Goal: Use online tool/utility: Utilize a website feature to perform a specific function

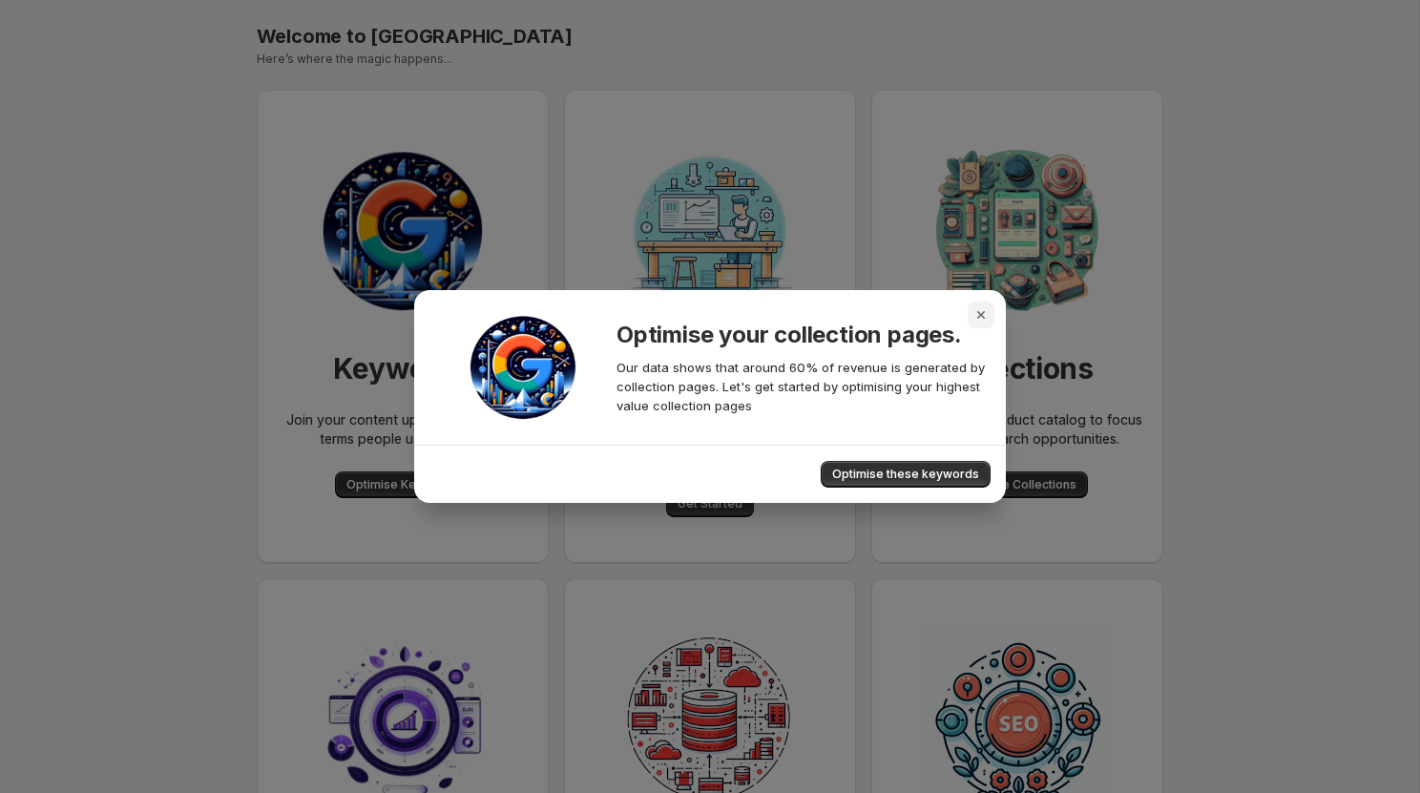
click at [974, 322] on icon "Close" at bounding box center [980, 314] width 19 height 19
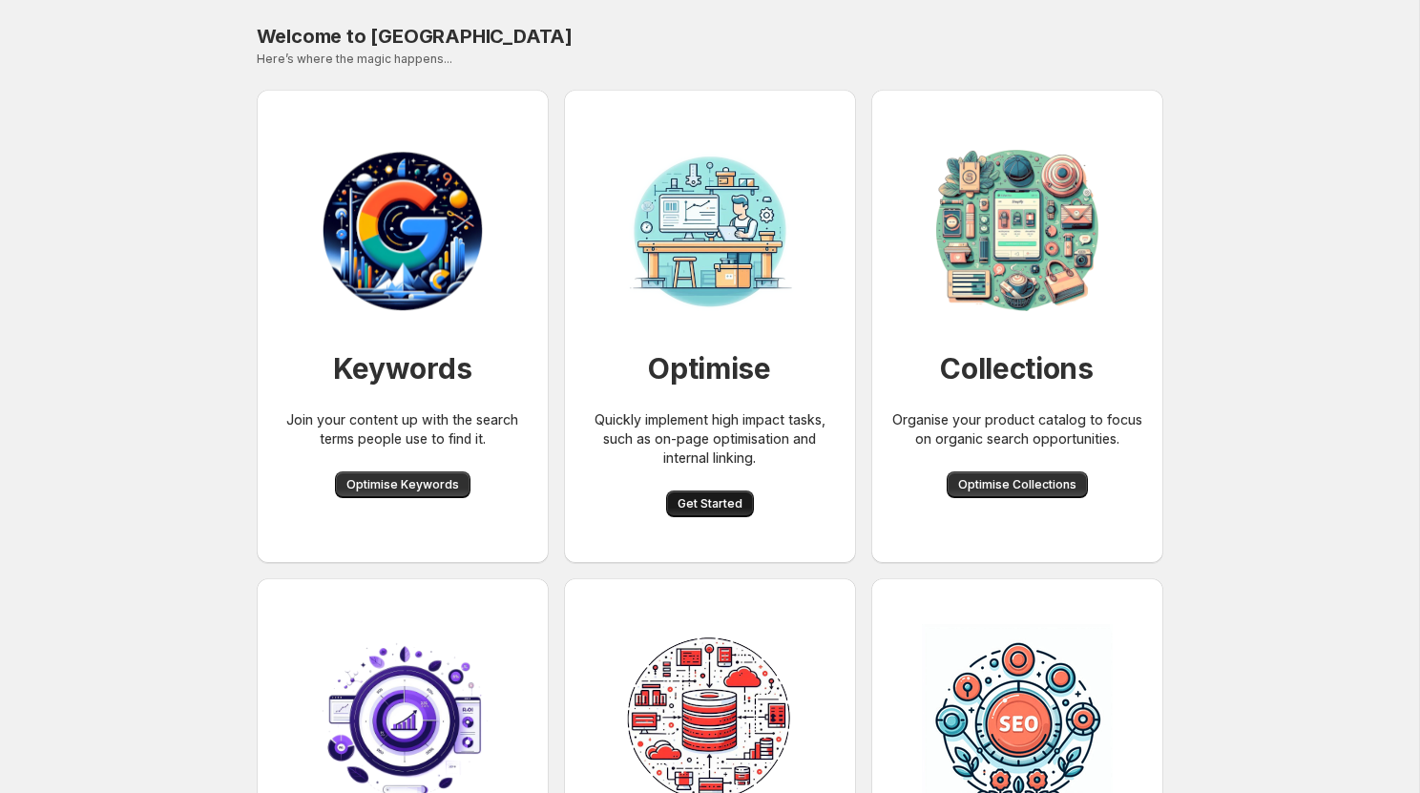
click at [708, 514] on button "Get Started" at bounding box center [710, 504] width 88 height 27
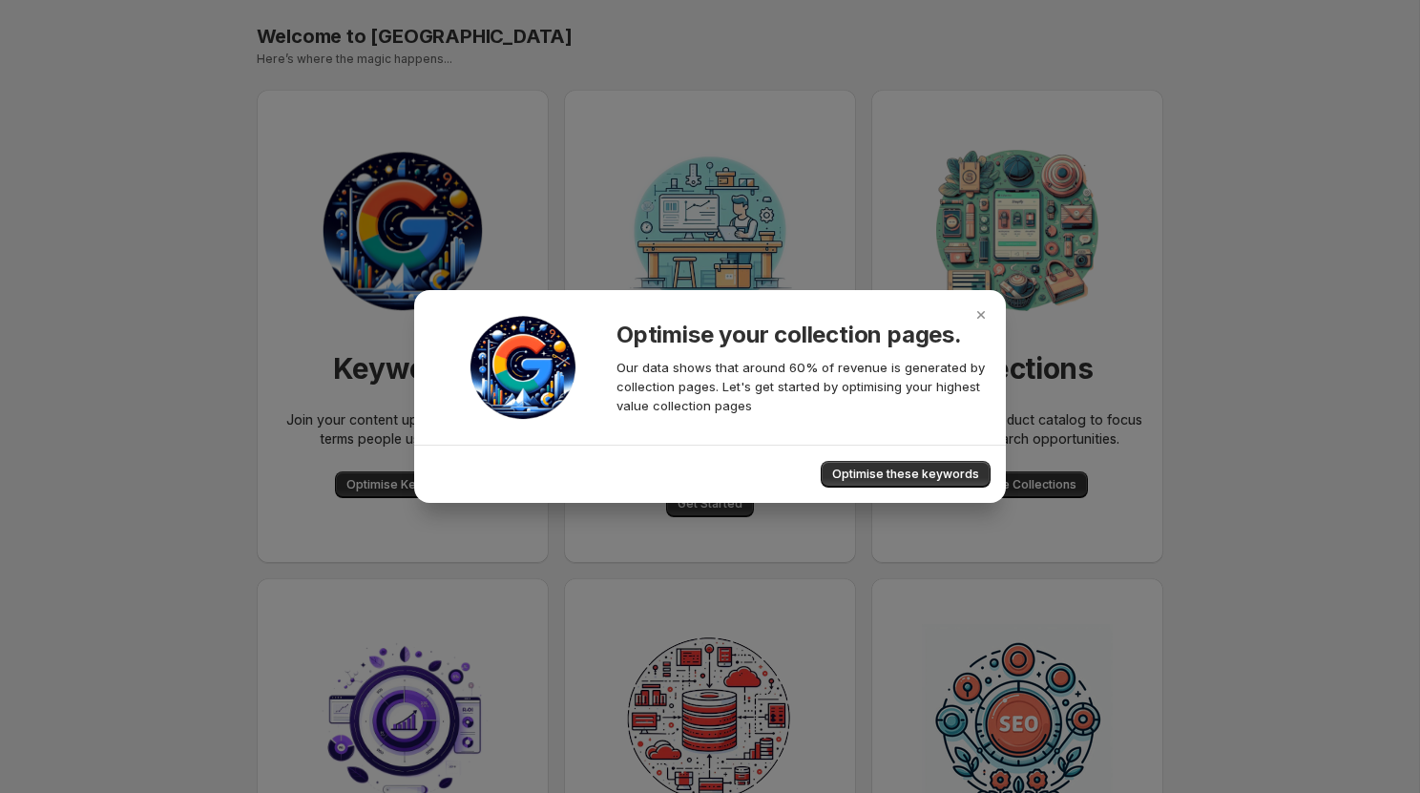
click at [978, 328] on div ":r0:" at bounding box center [980, 317] width 19 height 24
click at [978, 321] on icon "Close" at bounding box center [980, 314] width 19 height 19
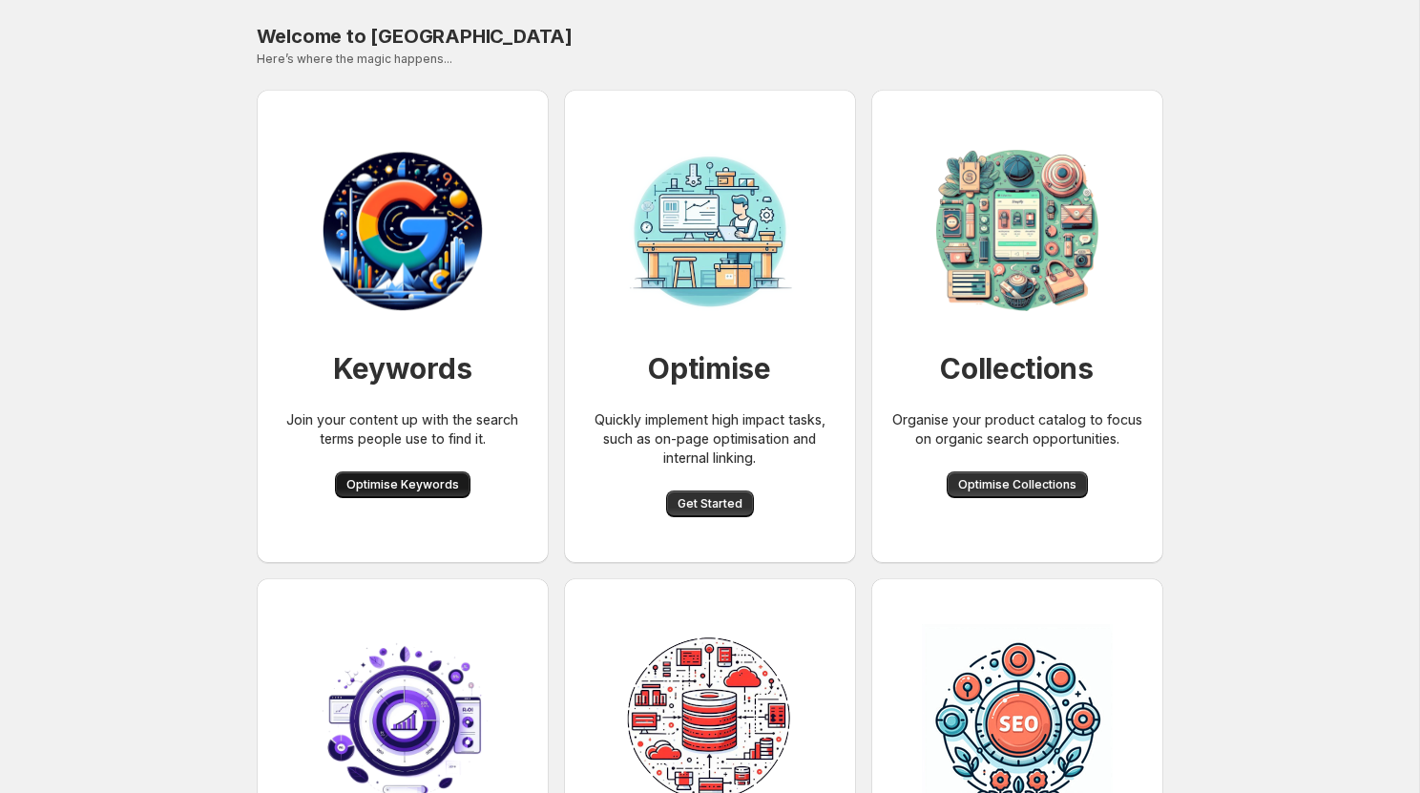
click at [375, 484] on span "Optimise Keywords" at bounding box center [402, 484] width 113 height 15
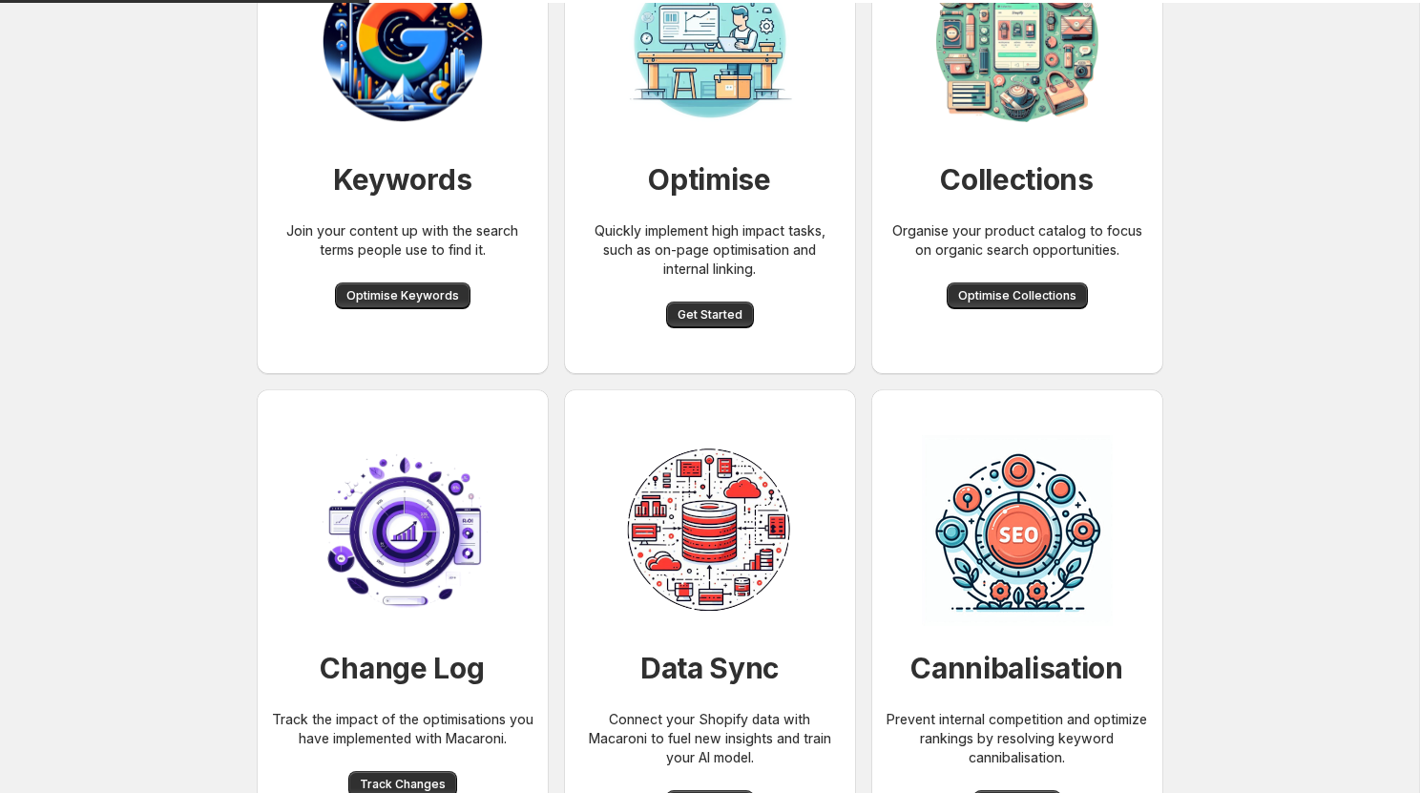
scroll to position [259, 0]
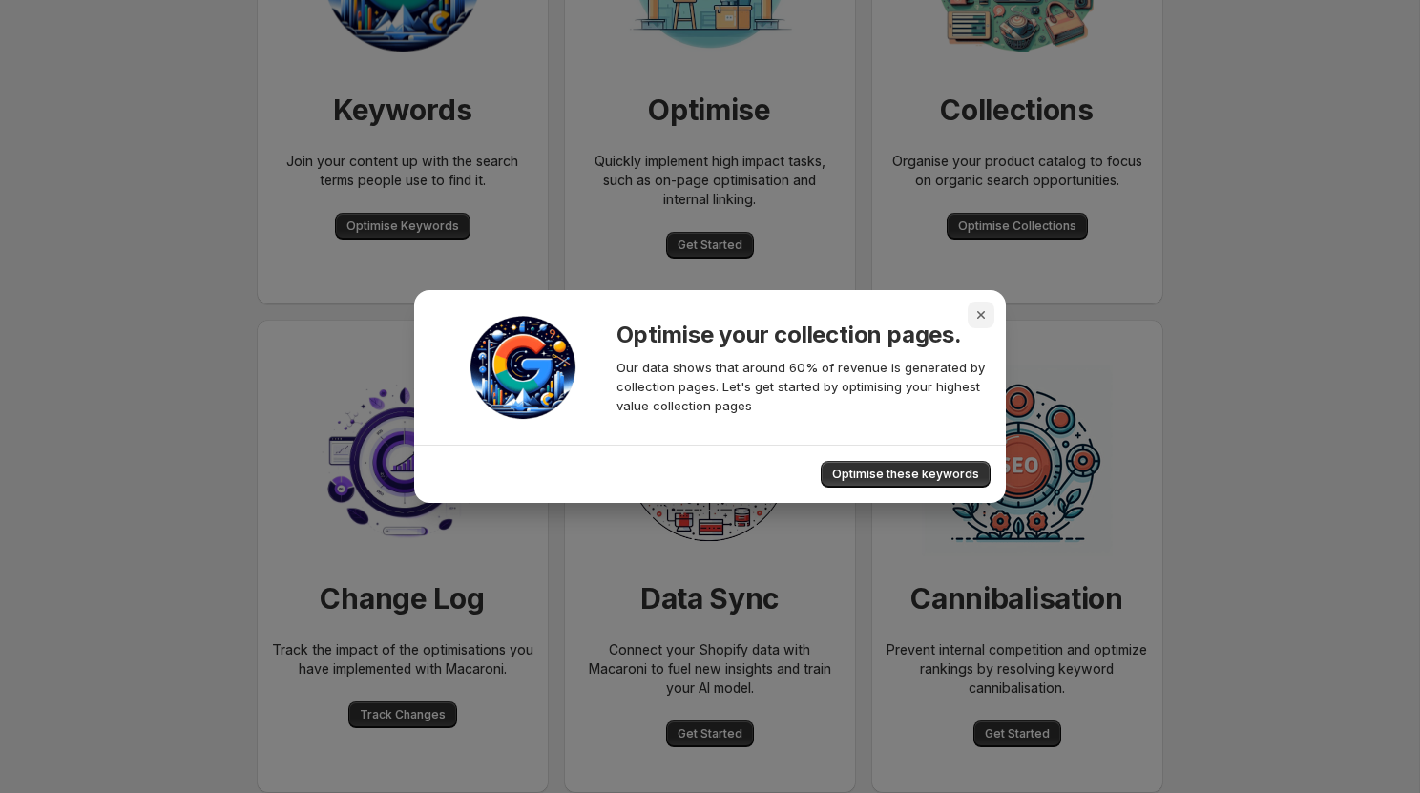
click at [988, 311] on icon "Close" at bounding box center [980, 314] width 19 height 19
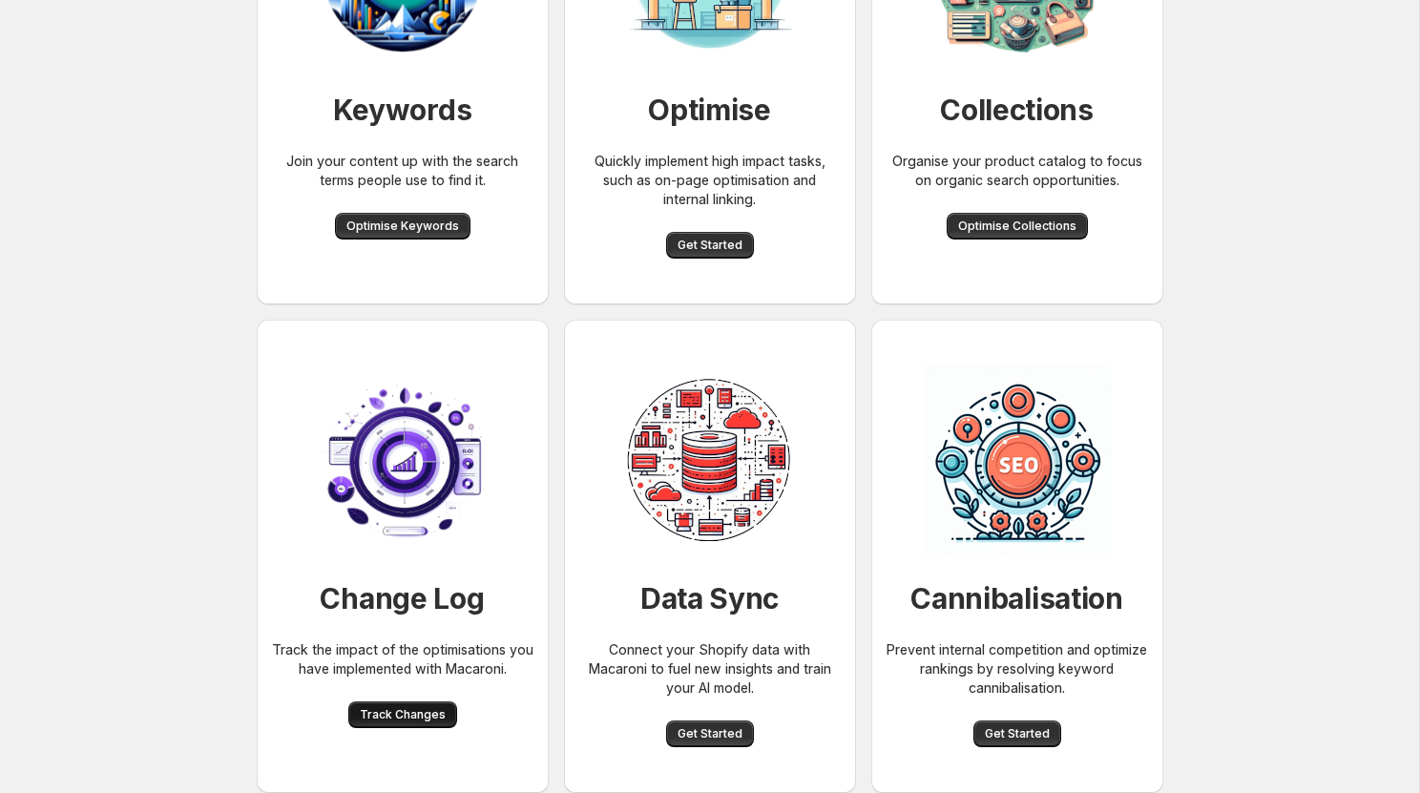
click at [436, 720] on span "Track Changes" at bounding box center [403, 714] width 86 height 15
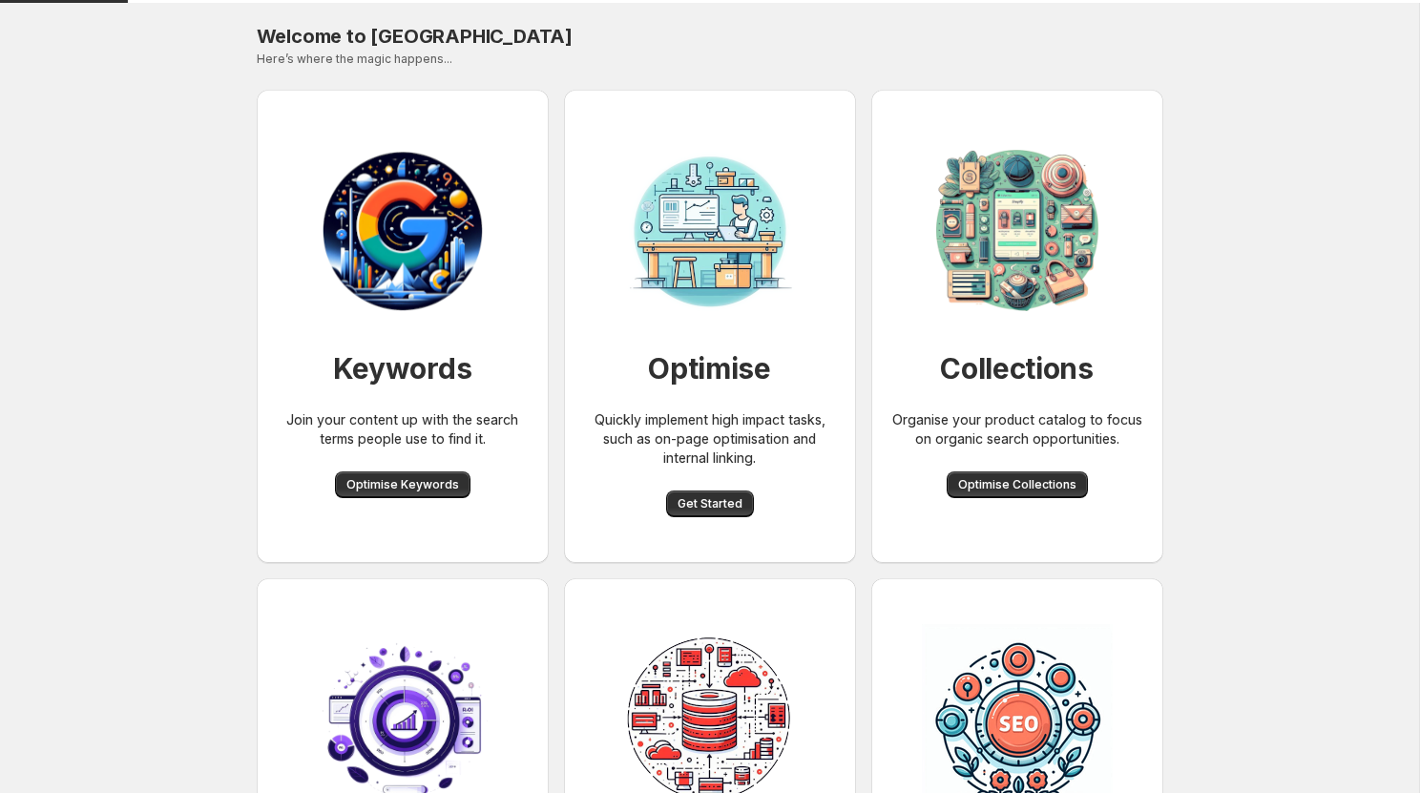
scroll to position [259, 0]
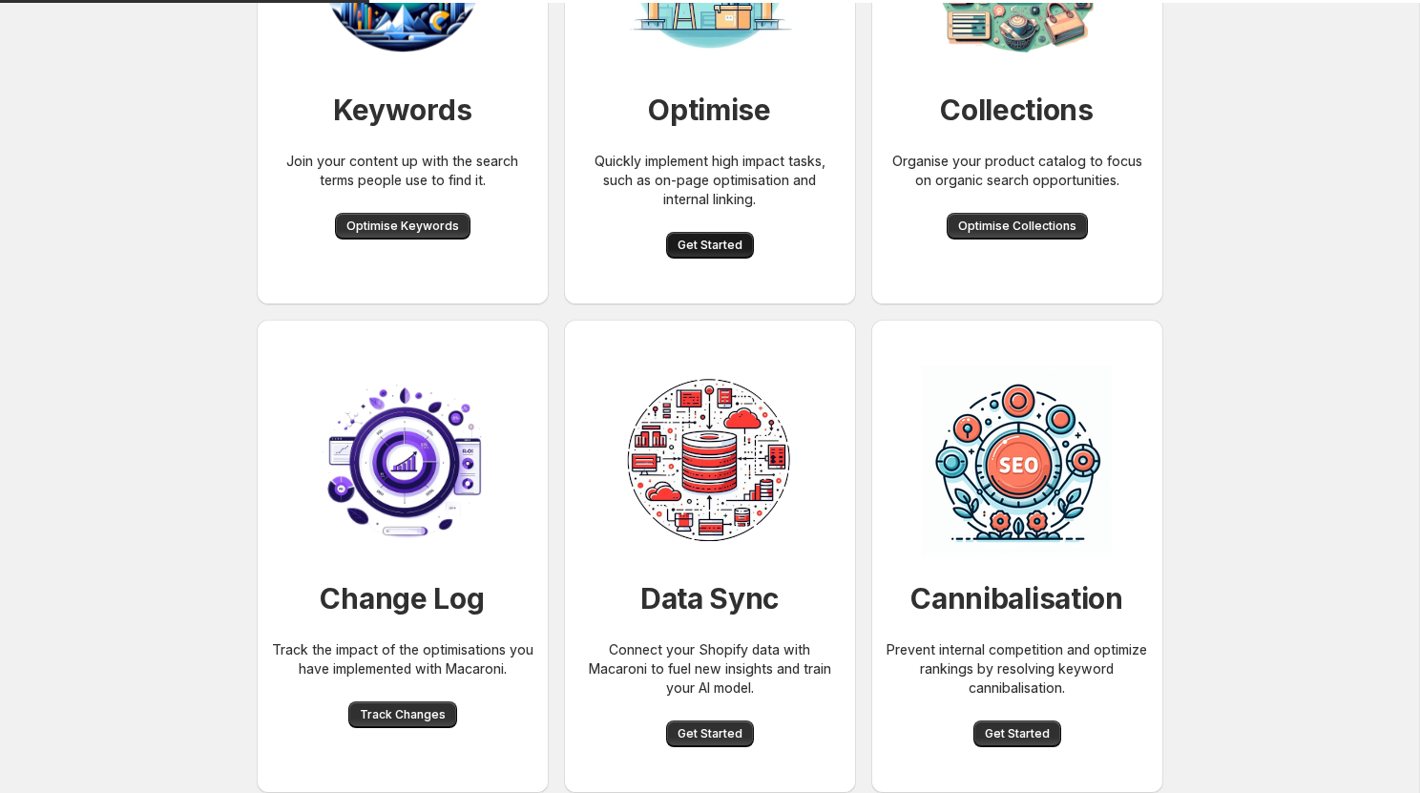
click at [707, 242] on span "Get Started" at bounding box center [710, 245] width 65 height 15
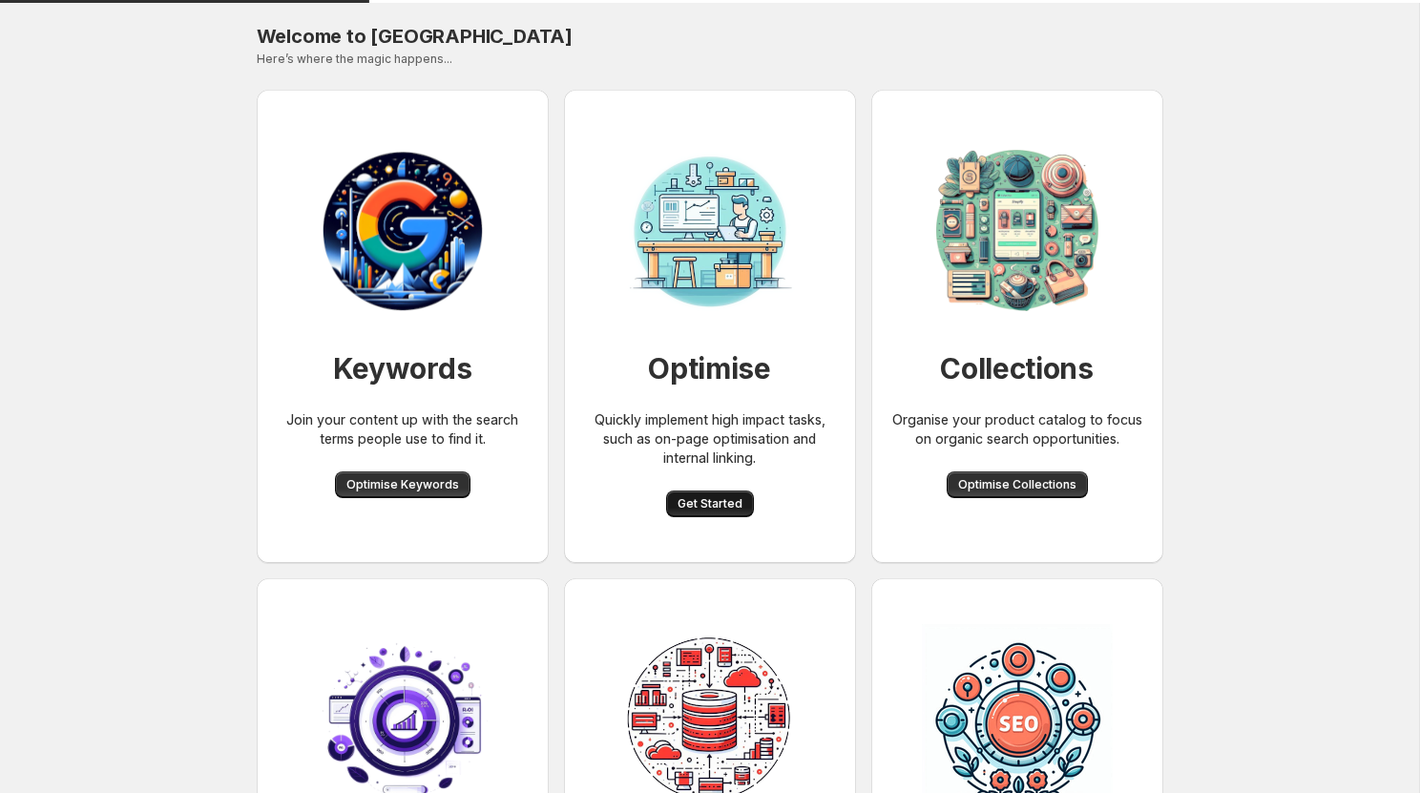
click at [711, 498] on span "Get Started" at bounding box center [710, 503] width 65 height 15
click at [719, 499] on span "Get Started" at bounding box center [710, 503] width 65 height 15
click at [393, 489] on span "Optimise Keywords" at bounding box center [402, 484] width 113 height 15
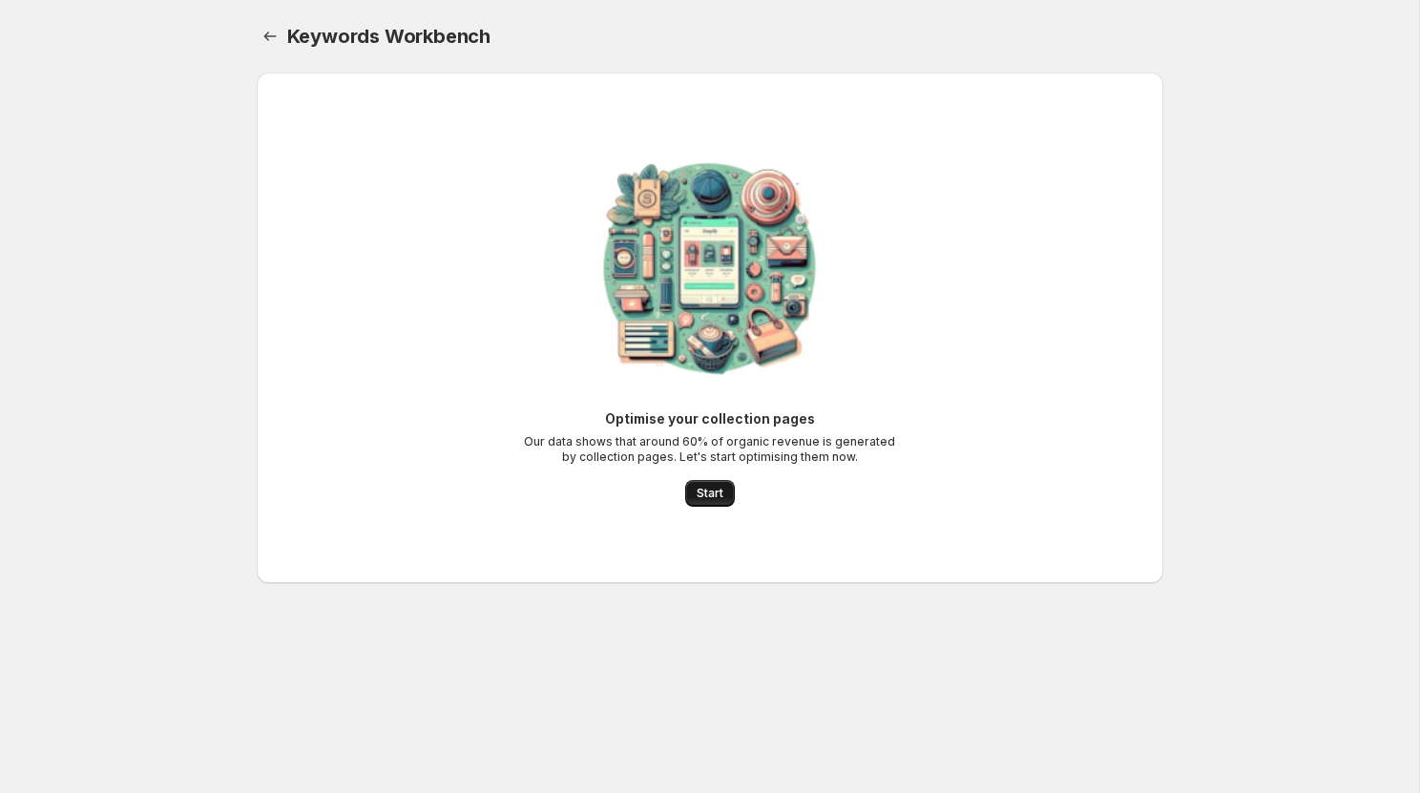
click at [707, 499] on span "Start" at bounding box center [710, 493] width 27 height 15
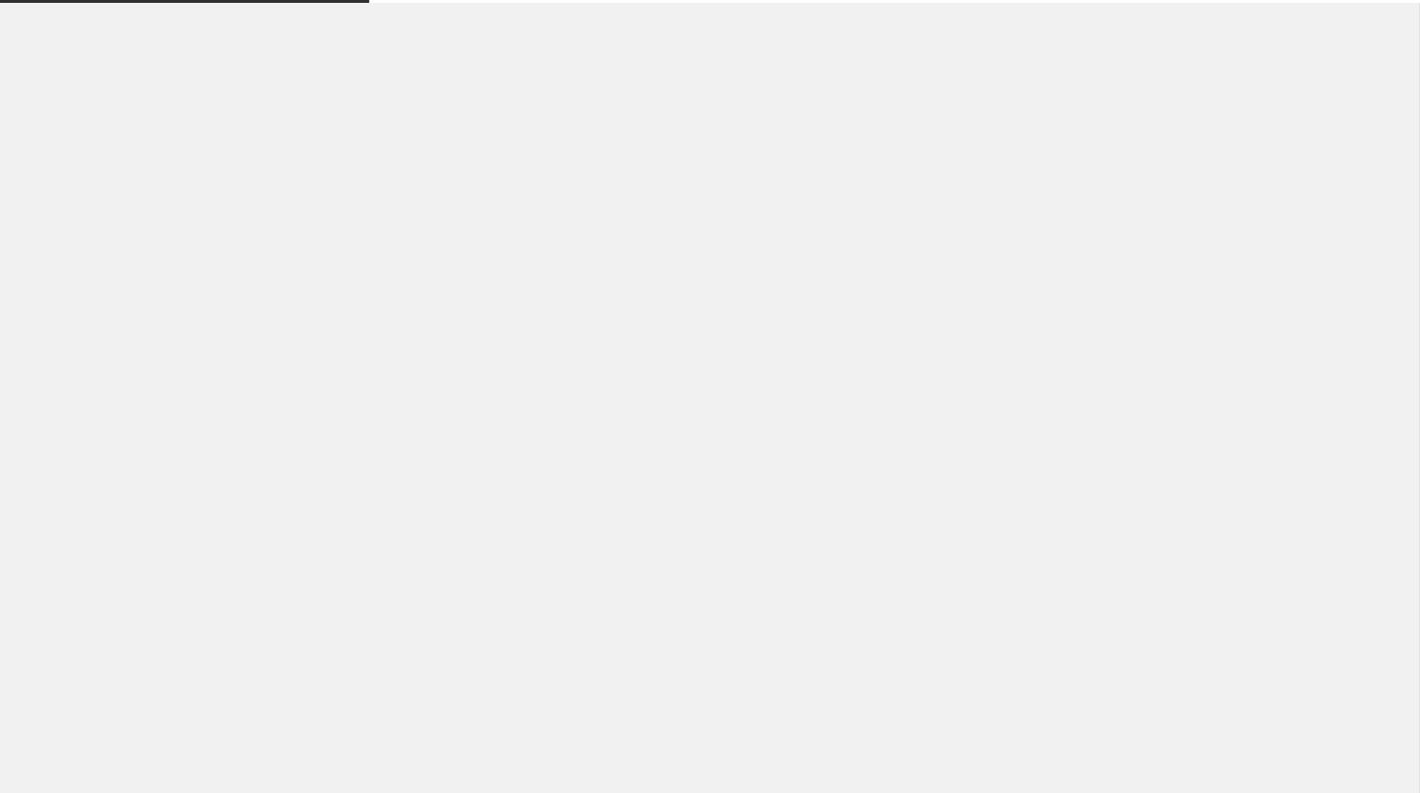
select select "*****"
select select "**"
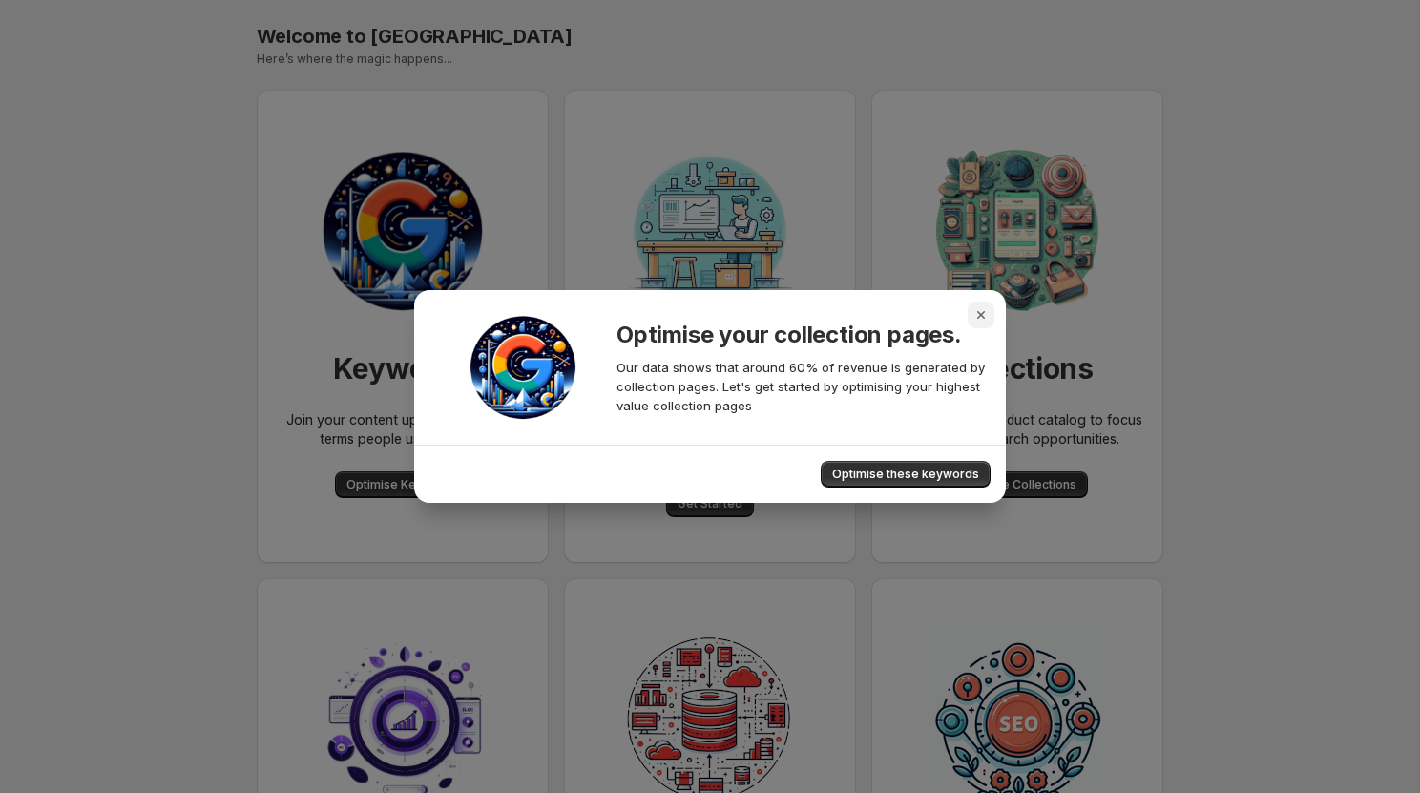
click at [987, 319] on icon "Close" at bounding box center [980, 314] width 19 height 19
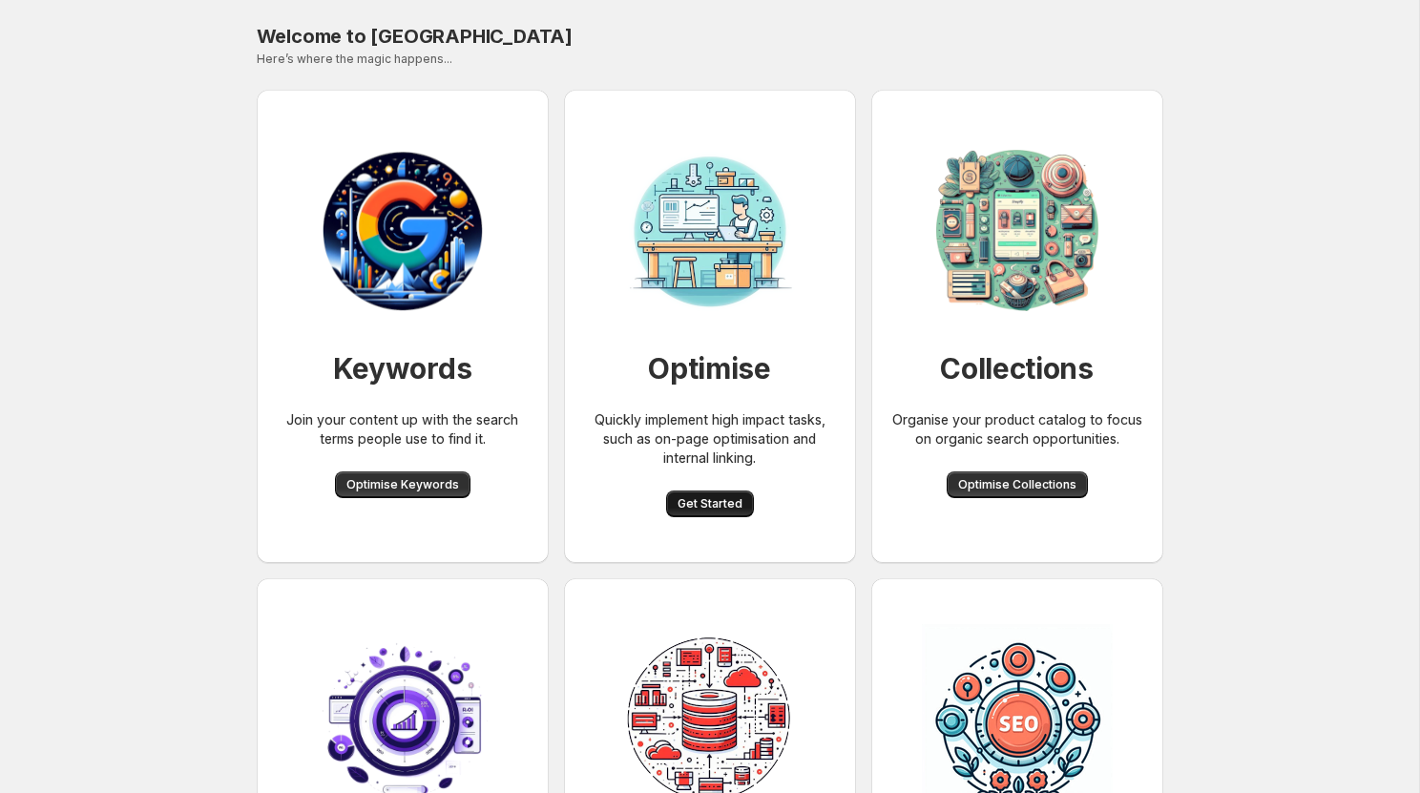
click at [731, 504] on span "Get Started" at bounding box center [710, 503] width 65 height 15
